Goal: Information Seeking & Learning: Learn about a topic

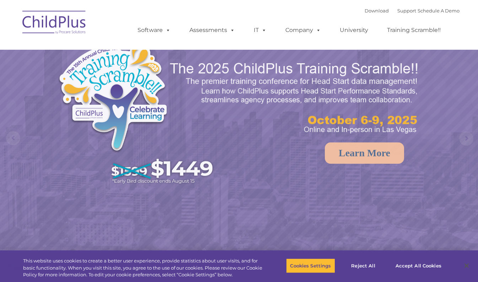
select select "MEDIUM"
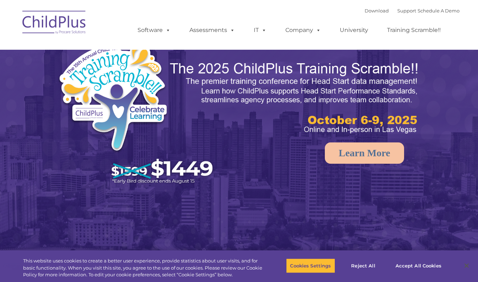
select select "MEDIUM"
click at [217, 37] on link "Assessments" at bounding box center [213, 30] width 60 height 14
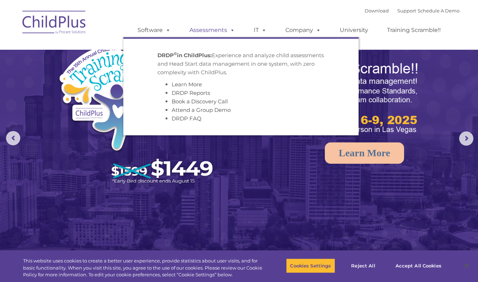
click at [209, 34] on link "Assessments" at bounding box center [213, 30] width 60 height 14
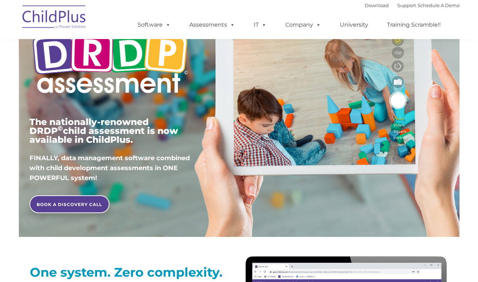
scroll to position [66, 0]
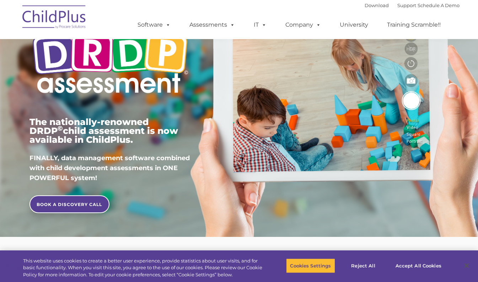
type input ""
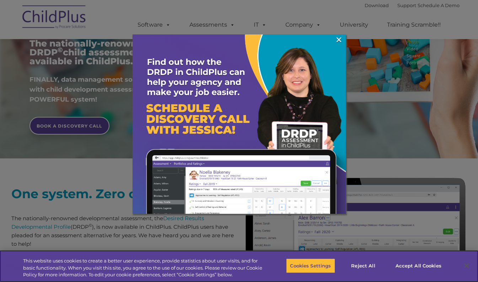
scroll to position [145, 0]
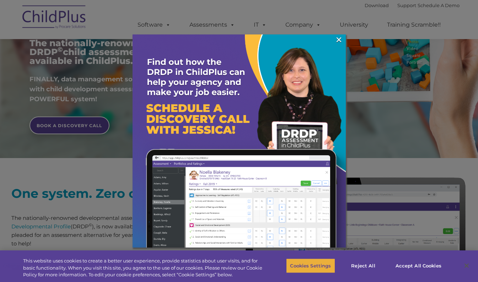
click at [323, 261] on button "Cookies Settings" at bounding box center [310, 266] width 49 height 15
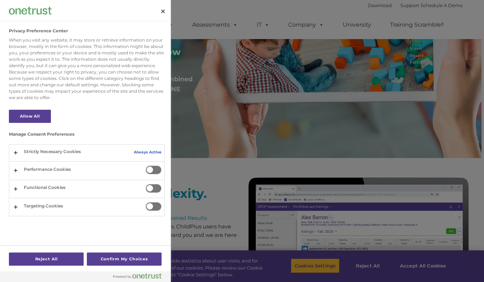
click at [416, 266] on div at bounding box center [242, 141] width 484 height 282
click at [415, 266] on div at bounding box center [242, 141] width 484 height 282
click at [159, 17] on button "Close" at bounding box center [163, 12] width 16 height 16
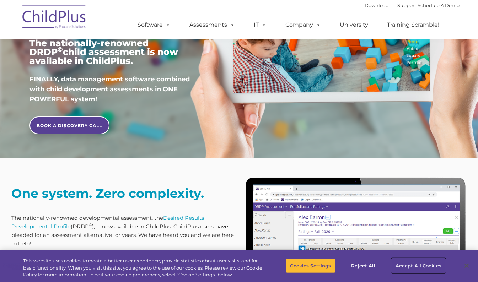
click at [427, 265] on button "Accept All Cookies" at bounding box center [419, 266] width 54 height 15
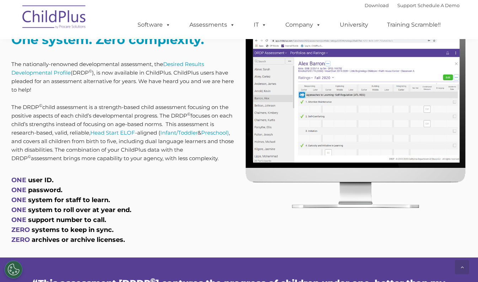
scroll to position [300, 0]
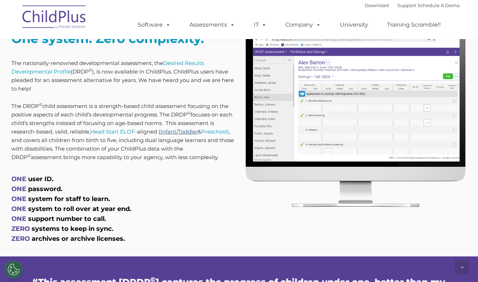
click at [176, 133] on link "Infant/Toddler" at bounding box center [178, 131] width 37 height 7
